Goal: Navigation & Orientation: Understand site structure

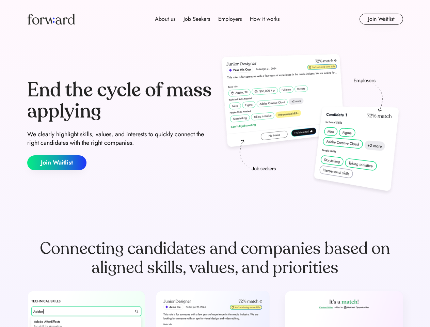
click at [215, 164] on div "End the cycle of mass applying We clearly highlight skills, values, and interes…" at bounding box center [215, 125] width 376 height 146
click at [215, 19] on div "About us Job Seekers Employers How it works" at bounding box center [217, 19] width 268 height 8
click at [51, 19] on img at bounding box center [51, 19] width 48 height 11
click at [217, 19] on div "About us Job Seekers Employers How it works" at bounding box center [217, 19] width 268 height 8
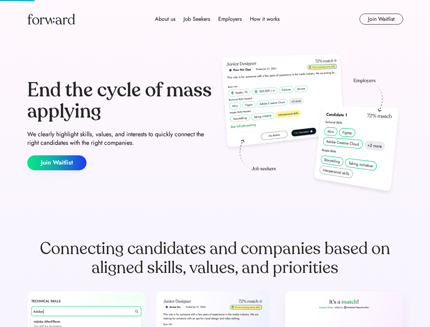
click at [165, 19] on div "About us" at bounding box center [165, 19] width 20 height 8
click at [197, 19] on div "Job Seekers" at bounding box center [197, 19] width 27 height 8
click at [230, 19] on div "Employers" at bounding box center [230, 19] width 24 height 8
click at [264, 19] on div "How it works" at bounding box center [265, 19] width 30 height 8
click at [381, 19] on button "Join Waitlist" at bounding box center [382, 19] width 44 height 11
